Goal: Check status: Check status

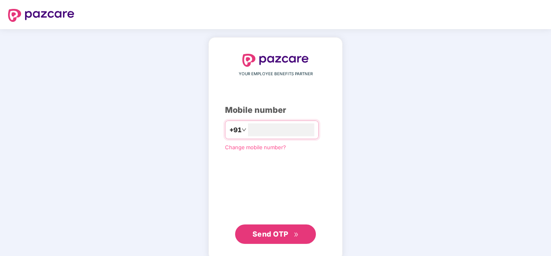
type input "**********"
click at [268, 232] on span "Send OTP" at bounding box center [271, 234] width 36 height 8
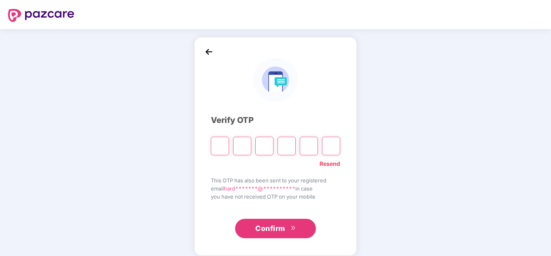
type input "*"
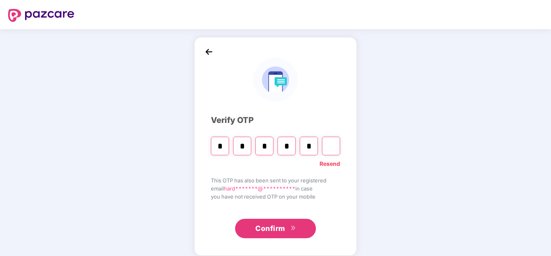
type input "*"
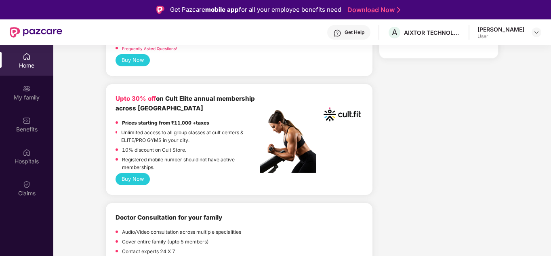
scroll to position [323, 0]
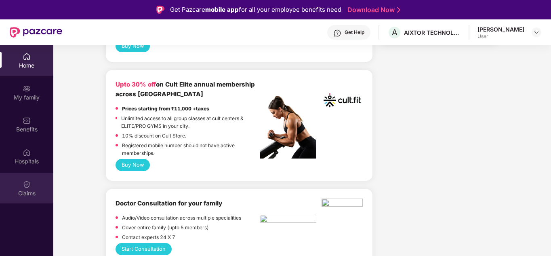
click at [20, 185] on div "Claims" at bounding box center [26, 188] width 53 height 30
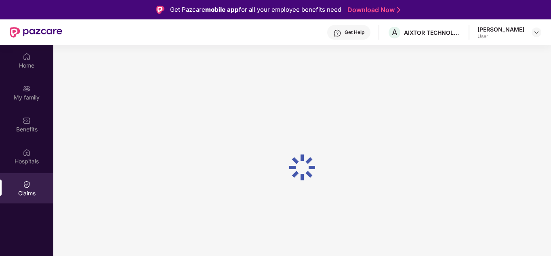
scroll to position [0, 0]
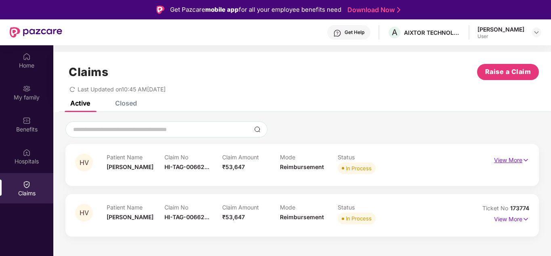
click at [512, 158] on p "View More" at bounding box center [511, 159] width 35 height 11
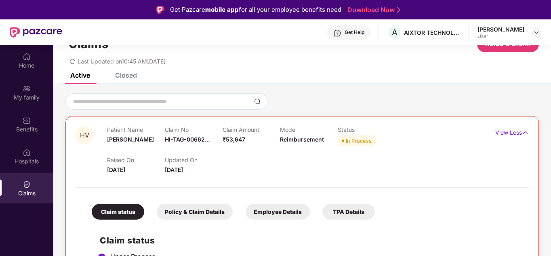
scroll to position [9, 0]
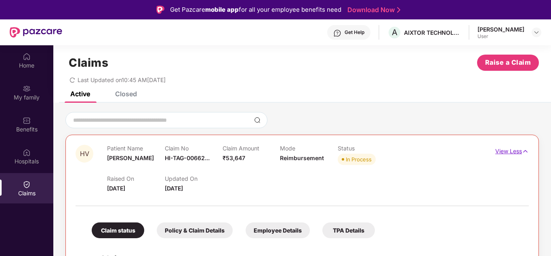
click at [511, 150] on p "View Less" at bounding box center [512, 150] width 34 height 11
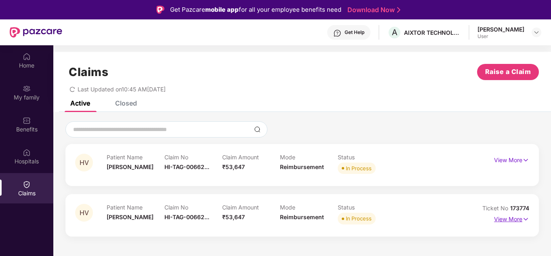
click at [507, 221] on p "View More" at bounding box center [511, 218] width 35 height 11
